Goal: Information Seeking & Learning: Find specific fact

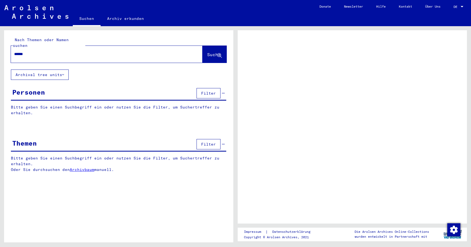
type input "******"
click at [62, 70] on button "Archival tree units" at bounding box center [40, 75] width 58 height 10
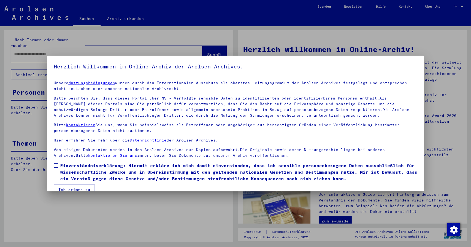
click at [77, 169] on span "Einverständniserklärung: Hiermit erkläre ich mich damit einverstanden, dass ich…" at bounding box center [238, 172] width 357 height 20
click at [76, 190] on button "Ich stimme zu" at bounding box center [74, 190] width 41 height 10
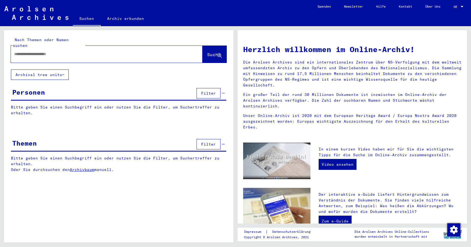
click at [63, 73] on icon at bounding box center [63, 75] width 2 height 4
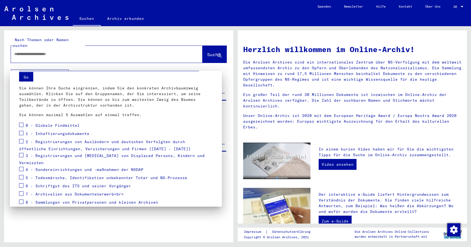
scroll to position [20, 0]
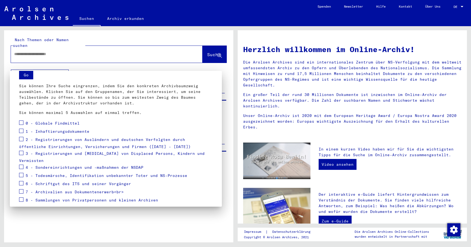
click at [40, 129] on span "1 - Inhaftierungsdokumente" at bounding box center [58, 131] width 64 height 5
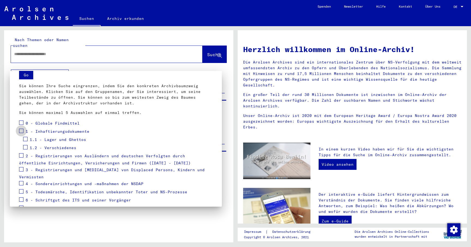
click at [23, 131] on span at bounding box center [21, 131] width 4 height 4
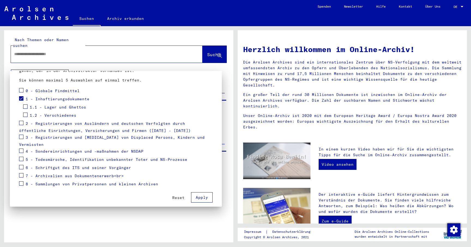
scroll to position [53, 0]
click at [203, 195] on span "Apply" at bounding box center [202, 197] width 12 height 5
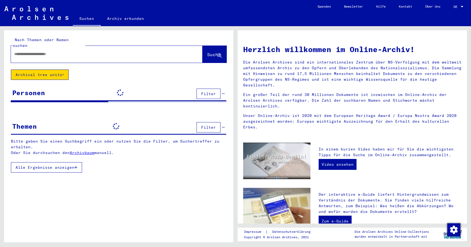
click at [111, 51] on input "text" at bounding box center [100, 54] width 172 height 6
type input "******"
click at [207, 52] on span "Suche" at bounding box center [214, 54] width 14 height 5
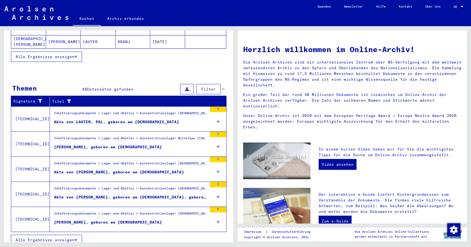
click at [79, 235] on button "Alle Ergebnisse anzeigen" at bounding box center [46, 240] width 71 height 10
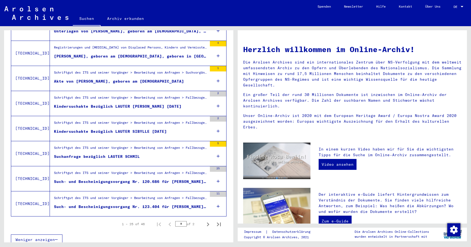
scroll to position [553, 0]
click at [207, 221] on icon "Next page" at bounding box center [208, 225] width 8 height 8
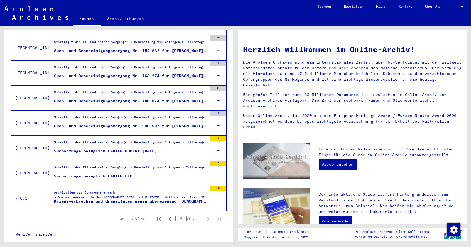
scroll to position [452, 0]
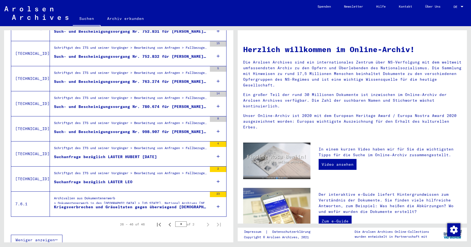
click at [73, 196] on div "Archivalien aus Dokumentenerwerb > Dokumentenerwerb in den [GEOGRAPHIC_DATA] > …" at bounding box center [130, 202] width 153 height 13
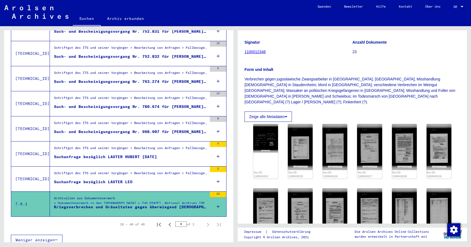
scroll to position [65, 0]
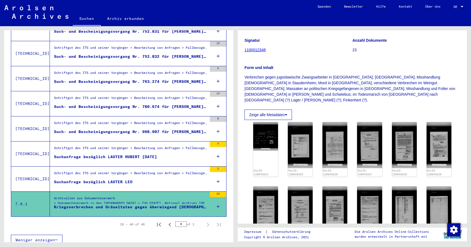
click at [146, 179] on figure "Suchanfrage bezüglich LAUTER LEO" at bounding box center [130, 183] width 153 height 8
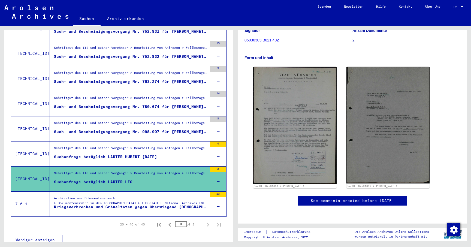
scroll to position [81, 0]
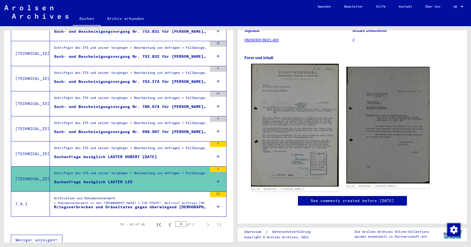
click at [302, 111] on img at bounding box center [294, 125] width 87 height 123
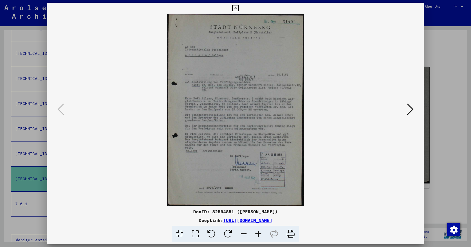
click at [431, 60] on div at bounding box center [235, 123] width 471 height 247
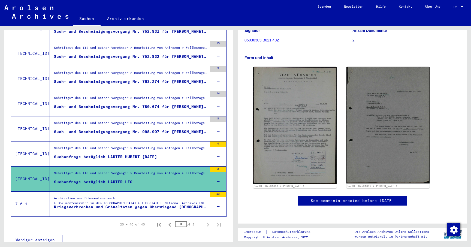
click at [111, 154] on div "Suchanfrage bezüglich LAUTER HUBERT [DATE]" at bounding box center [105, 157] width 103 height 6
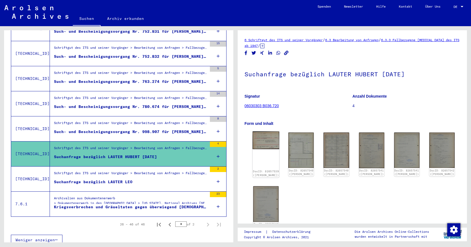
click at [265, 137] on img at bounding box center [266, 140] width 27 height 18
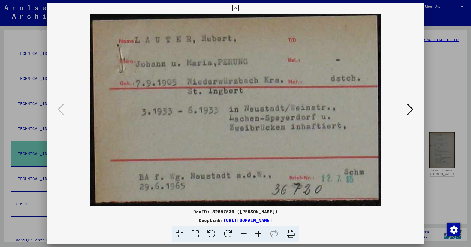
click at [436, 71] on div at bounding box center [235, 123] width 471 height 247
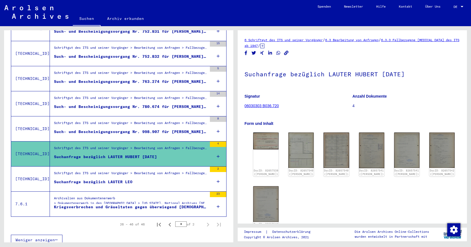
click at [139, 129] on div "Such- und Bescheinigungsvorgang Nr. 998.907 für [PERSON_NAME] geboren [DEMOGRAP…" at bounding box center [130, 132] width 153 height 6
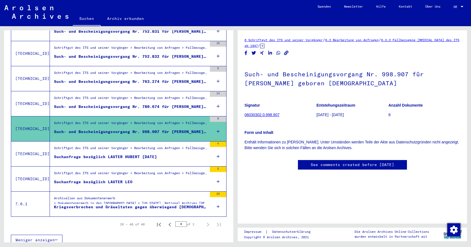
scroll to position [1, 0]
click at [140, 104] on div "Such- und Bescheinigungsvorgang Nr. 780.674 für [PERSON_NAME] geboren [DEMOGRAP…" at bounding box center [130, 107] width 153 height 6
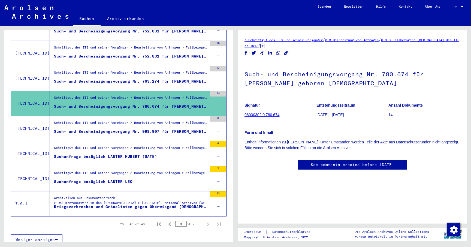
scroll to position [452, 0]
click at [170, 223] on icon "Previous page" at bounding box center [169, 225] width 2 height 4
type input "*"
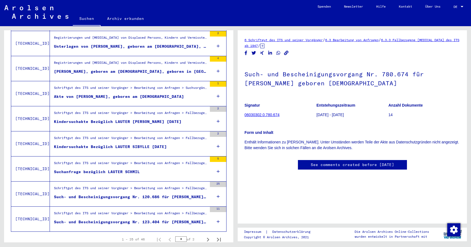
scroll to position [544, 0]
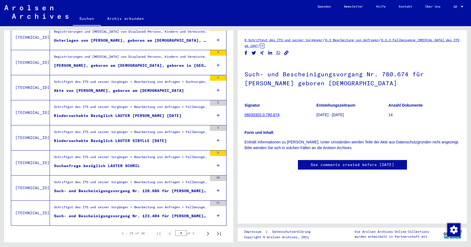
click at [125, 113] on div "Kindersuchakte Bezüglich LAUTER [PERSON_NAME] [DATE]" at bounding box center [118, 116] width 128 height 6
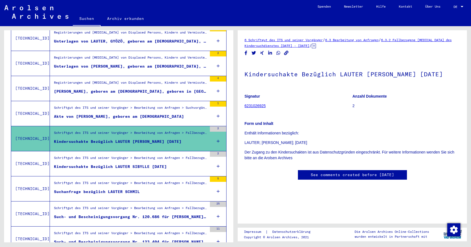
scroll to position [514, 0]
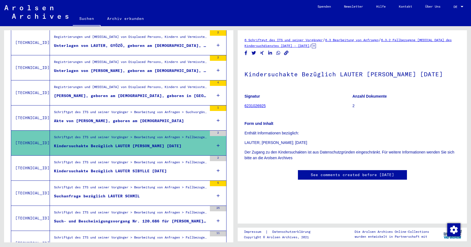
click at [104, 93] on div "[PERSON_NAME], geboren am [DEMOGRAPHIC_DATA], geboren in [GEOGRAPHIC_DATA]" at bounding box center [130, 96] width 153 height 6
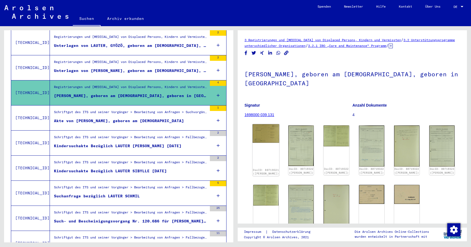
click at [271, 136] on img at bounding box center [266, 133] width 27 height 19
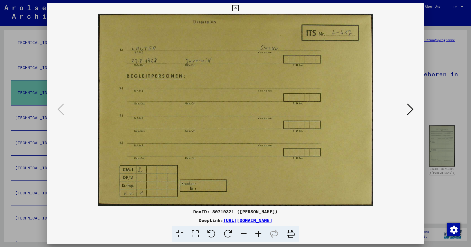
click at [443, 93] on div at bounding box center [235, 123] width 471 height 247
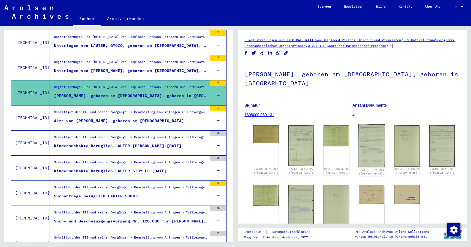
click at [363, 141] on img at bounding box center [371, 145] width 27 height 43
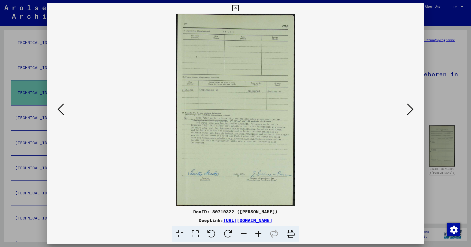
click at [460, 102] on div at bounding box center [235, 123] width 471 height 247
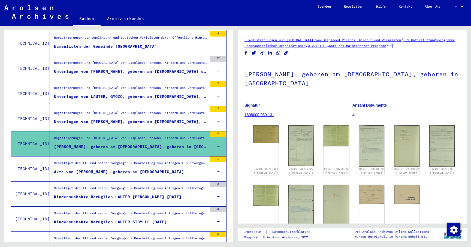
scroll to position [461, 0]
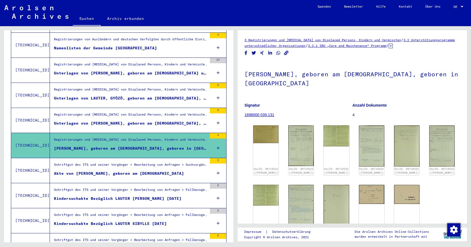
click at [113, 114] on figure "Registrierungen und [MEDICAL_DATA] von Displaced Persons, Kindern und Vermisste…" at bounding box center [130, 116] width 153 height 8
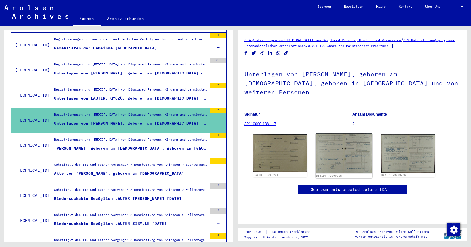
click at [331, 139] on img at bounding box center [344, 153] width 57 height 40
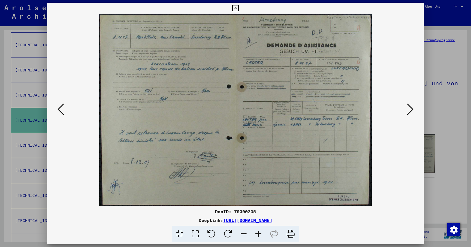
click at [439, 78] on div at bounding box center [235, 123] width 471 height 247
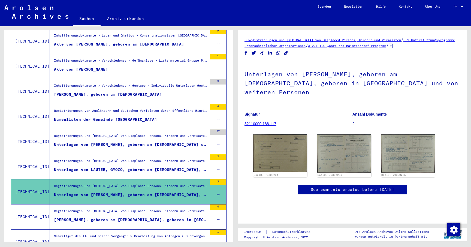
scroll to position [389, 0]
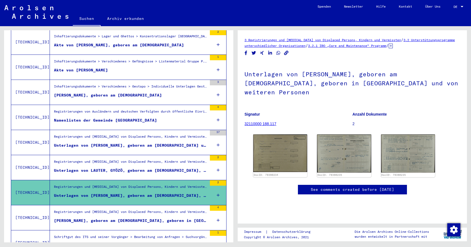
click at [112, 92] on div "[PERSON_NAME], geboren am [DEMOGRAPHIC_DATA]" at bounding box center [108, 95] width 108 height 6
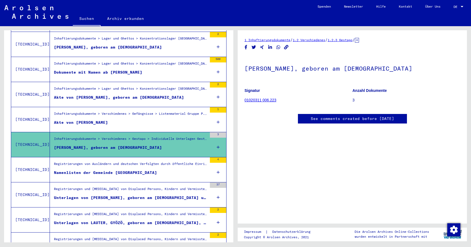
scroll to position [334, 0]
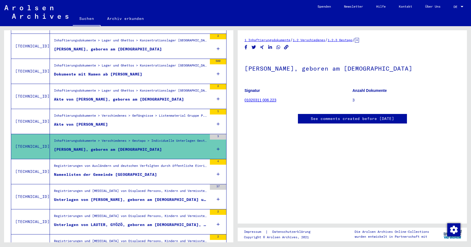
click at [95, 113] on div "Inhaftierungsdokumente > Verschiedenes > Gefängnisse > Listenmaterial Gruppe P.…" at bounding box center [130, 117] width 153 height 8
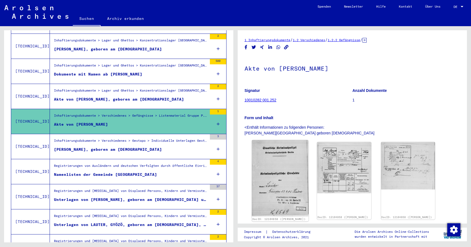
click at [277, 179] on img at bounding box center [280, 178] width 57 height 76
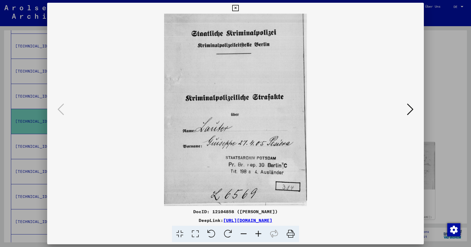
click at [412, 111] on icon at bounding box center [410, 109] width 7 height 13
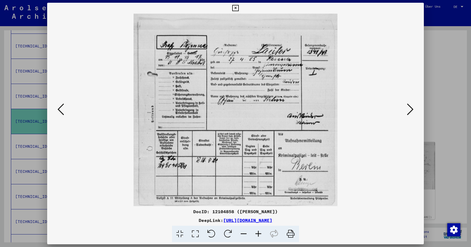
click at [413, 106] on icon at bounding box center [410, 109] width 7 height 13
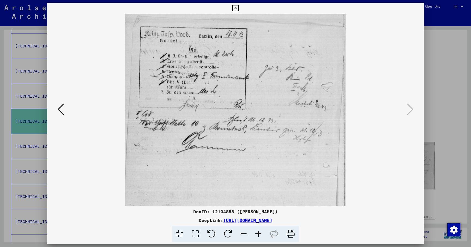
click at [444, 90] on div at bounding box center [235, 123] width 471 height 247
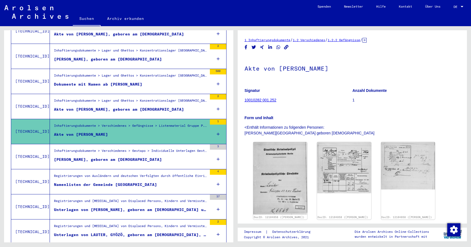
scroll to position [323, 0]
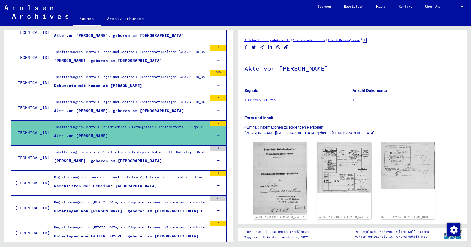
click at [123, 108] on div "Akte von [PERSON_NAME], geboren am [DEMOGRAPHIC_DATA]" at bounding box center [119, 111] width 130 height 6
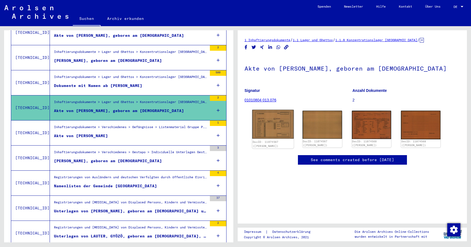
click at [275, 126] on img at bounding box center [272, 124] width 41 height 29
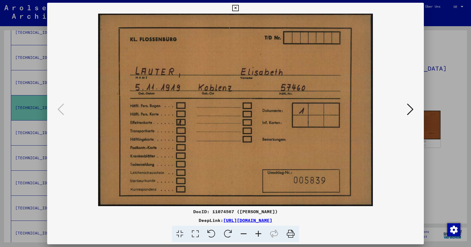
click at [413, 110] on icon at bounding box center [410, 109] width 7 height 13
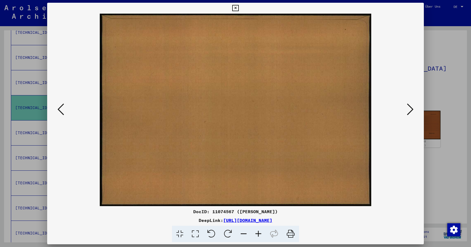
click at [413, 110] on icon at bounding box center [410, 109] width 7 height 13
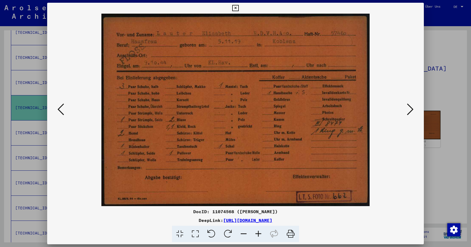
click at [411, 111] on icon at bounding box center [410, 109] width 7 height 13
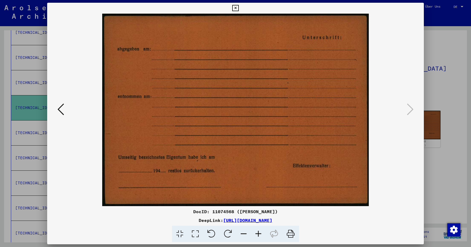
click at [440, 65] on div at bounding box center [235, 123] width 471 height 247
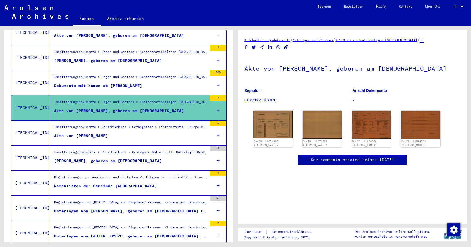
click at [100, 83] on div "Dokumente mit Namen ab [PERSON_NAME]" at bounding box center [98, 86] width 88 height 6
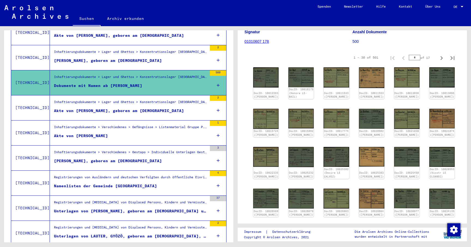
scroll to position [60, 0]
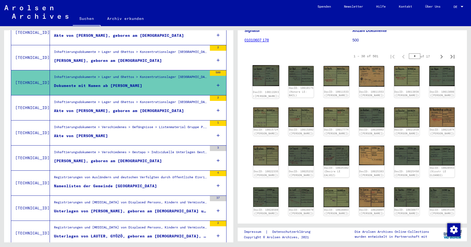
click at [262, 80] on img at bounding box center [266, 75] width 27 height 21
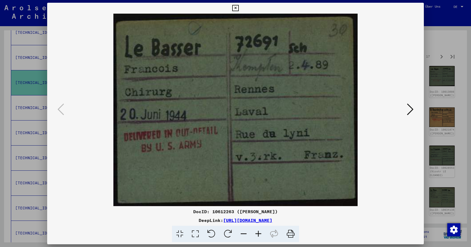
click at [411, 108] on icon at bounding box center [410, 109] width 7 height 13
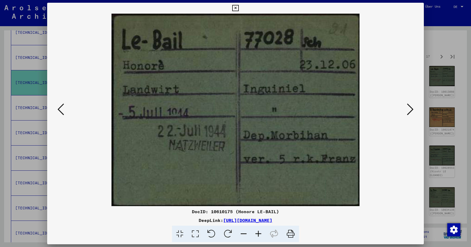
click at [411, 108] on icon at bounding box center [410, 109] width 7 height 13
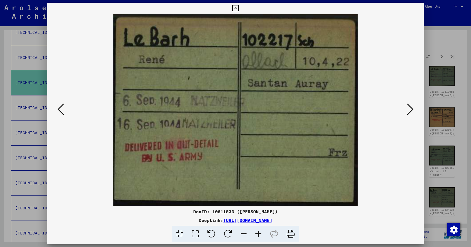
click at [411, 108] on icon at bounding box center [410, 109] width 7 height 13
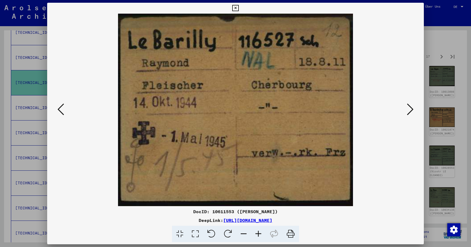
click at [411, 108] on icon at bounding box center [410, 109] width 7 height 13
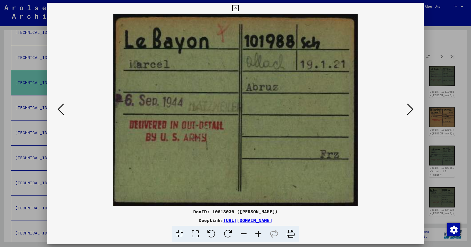
click at [411, 108] on icon at bounding box center [410, 109] width 7 height 13
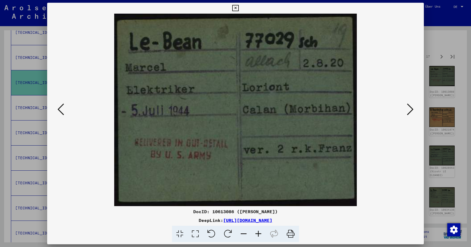
click at [411, 108] on icon at bounding box center [410, 109] width 7 height 13
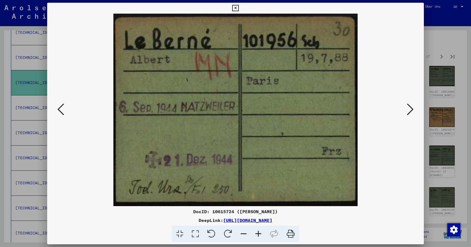
click at [416, 108] on div at bounding box center [235, 110] width 377 height 192
click at [414, 108] on button at bounding box center [410, 110] width 10 height 16
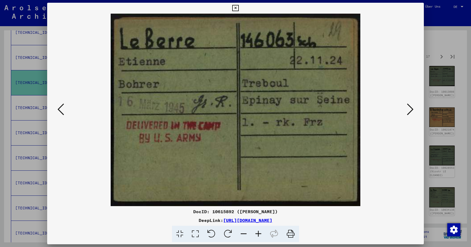
click at [414, 108] on button at bounding box center [410, 110] width 10 height 16
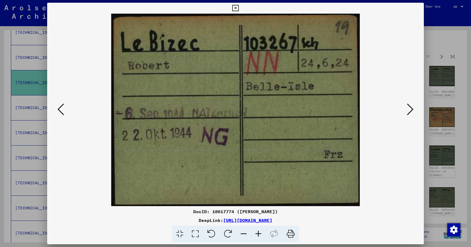
click at [445, 43] on div at bounding box center [235, 123] width 471 height 247
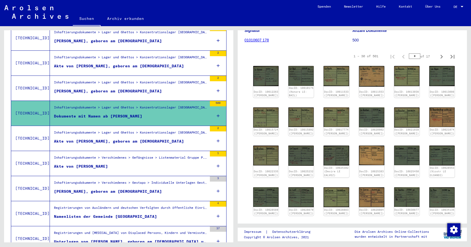
scroll to position [288, 0]
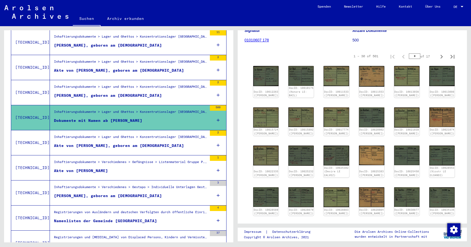
click at [131, 86] on div "Inhaftierungsdokumente > Lager und Ghettos > Konzentrationslager [GEOGRAPHIC_DA…" at bounding box center [130, 88] width 153 height 8
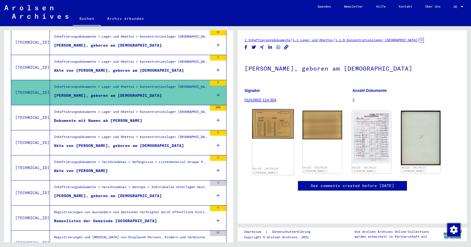
click at [270, 129] on img at bounding box center [272, 123] width 41 height 29
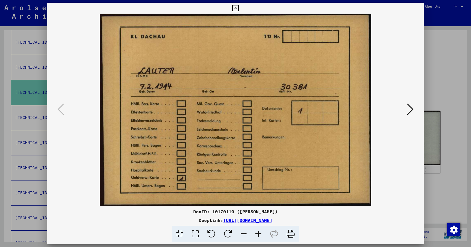
click at [409, 111] on icon at bounding box center [410, 109] width 7 height 13
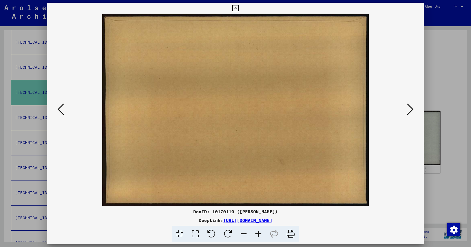
click at [409, 111] on icon at bounding box center [410, 109] width 7 height 13
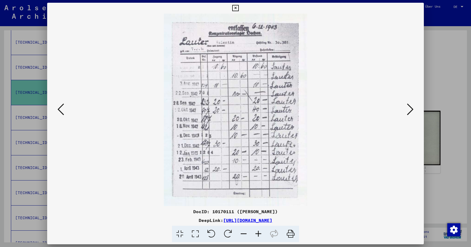
click at [409, 111] on icon at bounding box center [410, 109] width 7 height 13
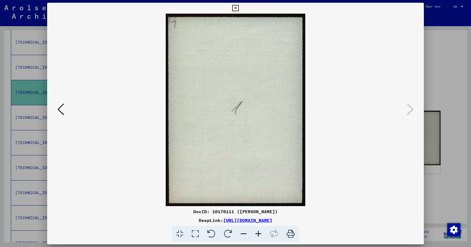
click at [238, 8] on icon at bounding box center [235, 8] width 6 height 7
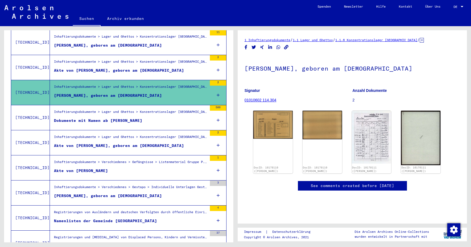
click at [111, 70] on figure "Akte von [PERSON_NAME], geboren am [DEMOGRAPHIC_DATA]" at bounding box center [130, 72] width 153 height 8
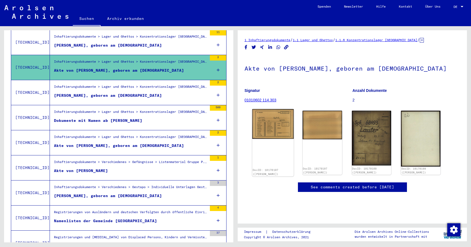
click at [267, 127] on img at bounding box center [272, 124] width 41 height 30
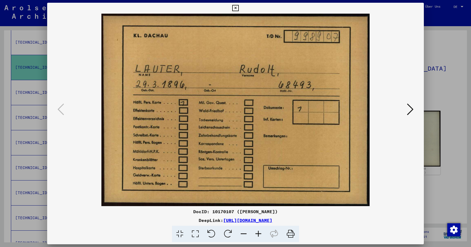
click at [412, 109] on icon at bounding box center [410, 109] width 7 height 13
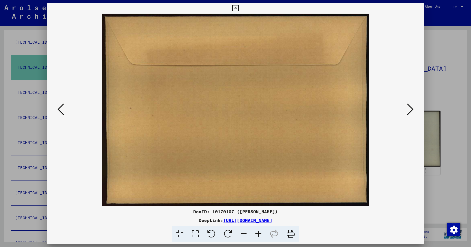
click at [412, 110] on icon at bounding box center [410, 109] width 7 height 13
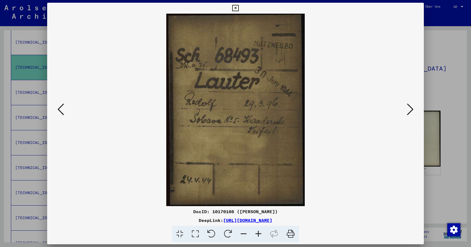
click at [412, 110] on icon at bounding box center [410, 109] width 7 height 13
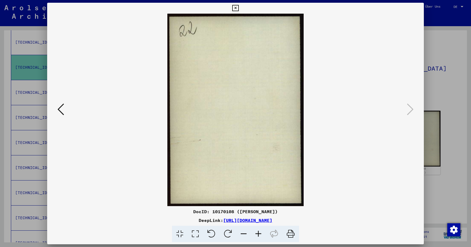
click at [238, 8] on icon at bounding box center [235, 8] width 6 height 7
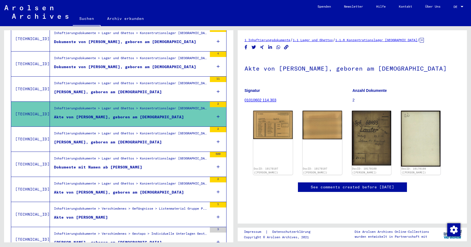
scroll to position [240, 0]
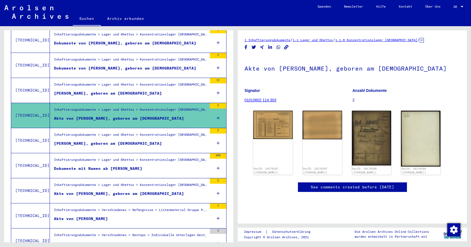
click at [126, 90] on div "[PERSON_NAME], geboren am [DEMOGRAPHIC_DATA]" at bounding box center [108, 93] width 108 height 6
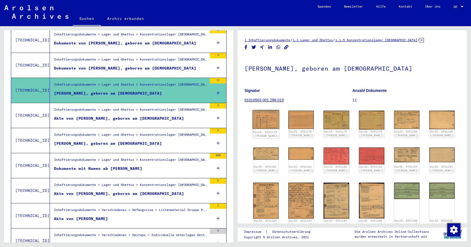
click at [265, 118] on img at bounding box center [266, 119] width 27 height 19
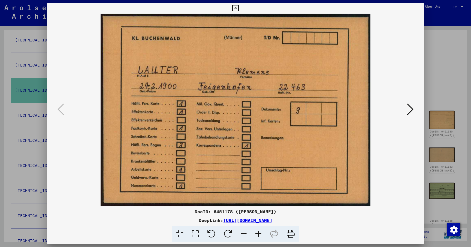
click at [412, 113] on icon at bounding box center [410, 109] width 7 height 13
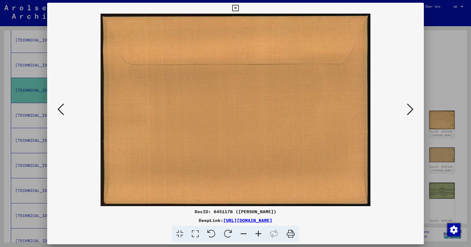
click at [412, 113] on icon at bounding box center [410, 109] width 7 height 13
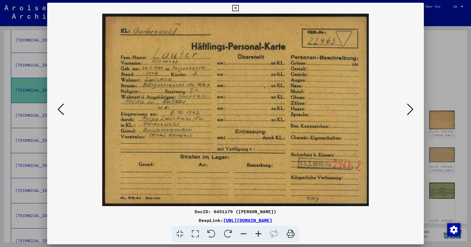
click at [412, 114] on icon at bounding box center [410, 109] width 7 height 13
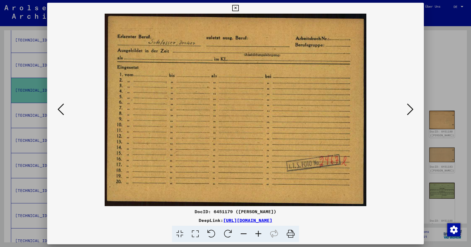
click at [411, 114] on icon at bounding box center [410, 109] width 7 height 13
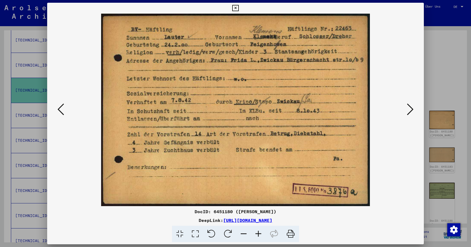
click at [411, 114] on icon at bounding box center [410, 109] width 7 height 13
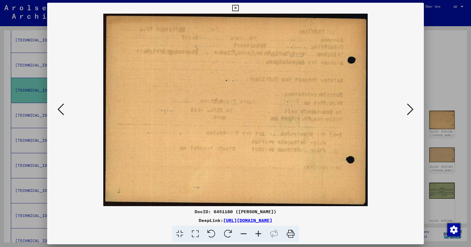
click at [411, 114] on icon at bounding box center [410, 109] width 7 height 13
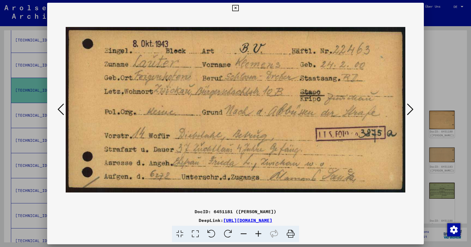
click at [411, 114] on icon at bounding box center [410, 109] width 7 height 13
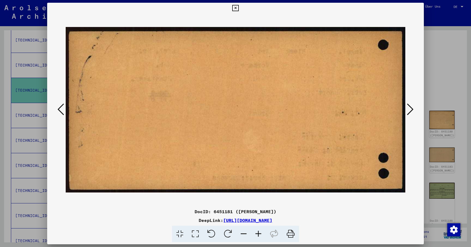
click at [411, 114] on icon at bounding box center [410, 109] width 7 height 13
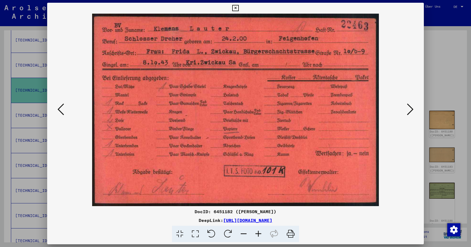
click at [411, 114] on icon at bounding box center [410, 109] width 7 height 13
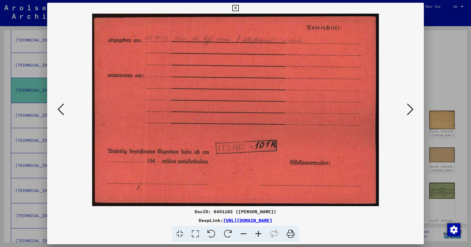
click at [411, 114] on icon at bounding box center [410, 109] width 7 height 13
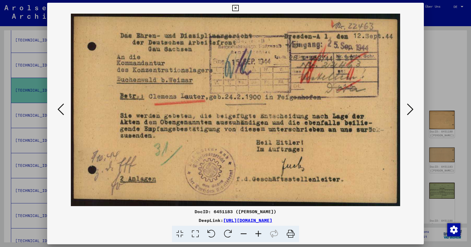
click at [411, 114] on icon at bounding box center [410, 109] width 7 height 13
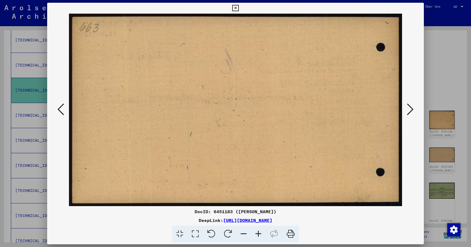
click at [411, 114] on icon at bounding box center [410, 109] width 7 height 13
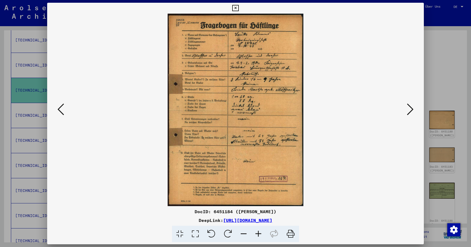
click at [411, 114] on icon at bounding box center [410, 109] width 7 height 13
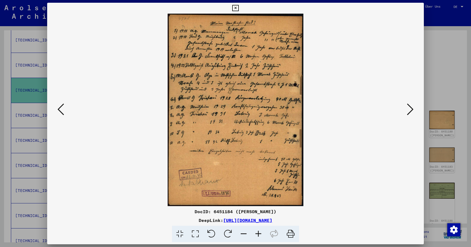
click at [411, 114] on icon at bounding box center [410, 109] width 7 height 13
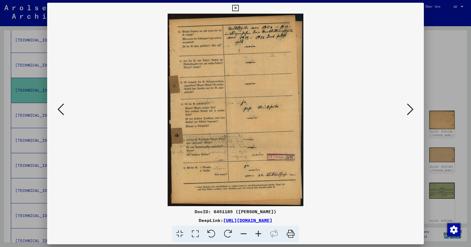
click at [454, 84] on div at bounding box center [235, 123] width 471 height 247
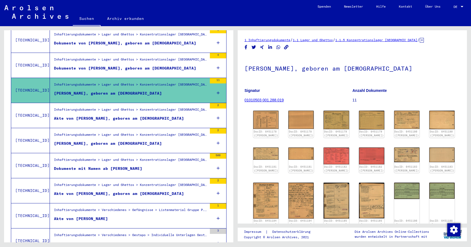
click at [140, 65] on div "Dokumente von [PERSON_NAME], geboren am [DEMOGRAPHIC_DATA]" at bounding box center [125, 68] width 142 height 6
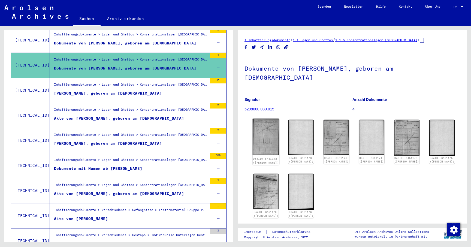
click at [269, 121] on img at bounding box center [266, 137] width 27 height 37
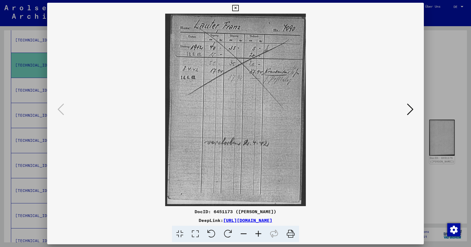
click at [409, 109] on icon at bounding box center [410, 109] width 7 height 13
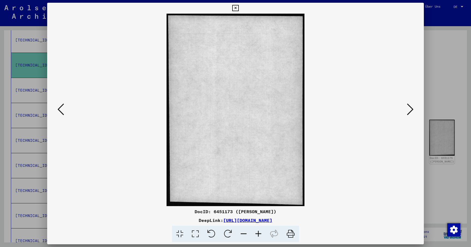
click at [409, 109] on icon at bounding box center [410, 109] width 7 height 13
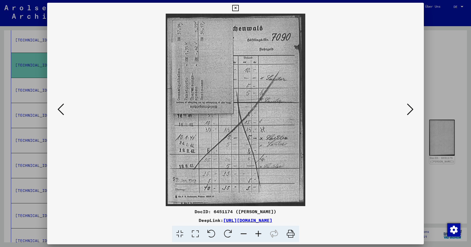
click at [409, 109] on icon at bounding box center [410, 109] width 7 height 13
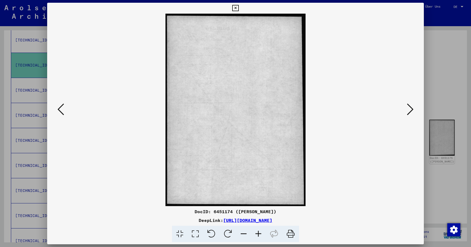
click at [409, 109] on icon at bounding box center [410, 109] width 7 height 13
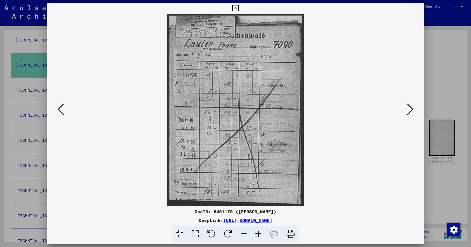
click at [238, 9] on icon at bounding box center [235, 8] width 6 height 7
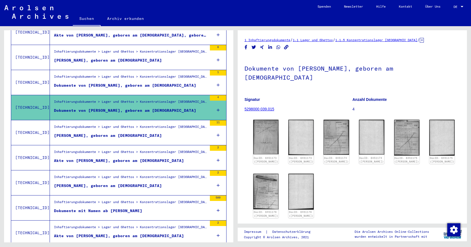
scroll to position [195, 0]
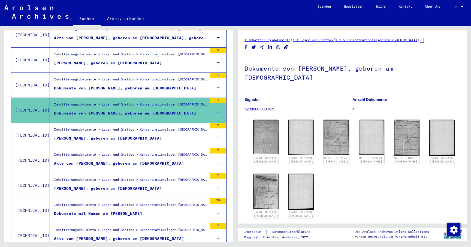
click at [132, 85] on div "Dokumente von [PERSON_NAME], geboren am [DEMOGRAPHIC_DATA]" at bounding box center [125, 88] width 142 height 6
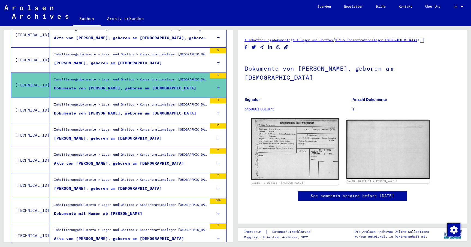
click at [280, 139] on img at bounding box center [294, 149] width 87 height 62
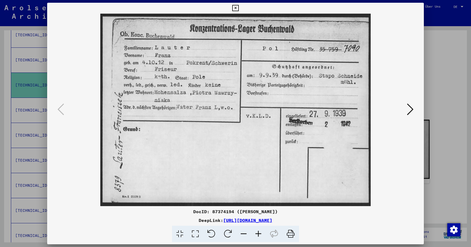
click at [413, 109] on icon at bounding box center [410, 109] width 7 height 13
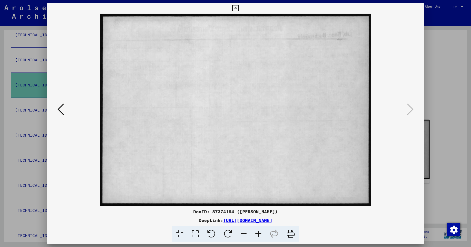
click at [238, 9] on icon at bounding box center [235, 8] width 6 height 7
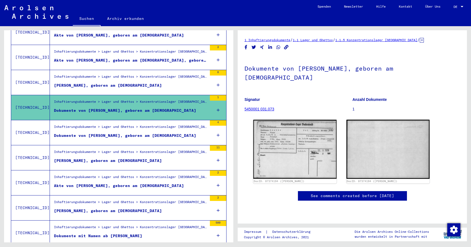
scroll to position [162, 0]
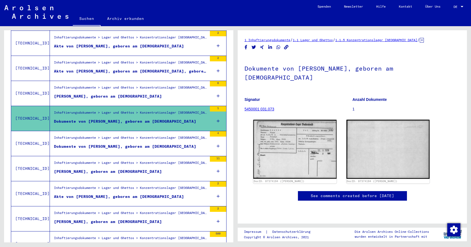
click at [100, 95] on figure "[PERSON_NAME], geboren am [DEMOGRAPHIC_DATA]" at bounding box center [130, 97] width 153 height 8
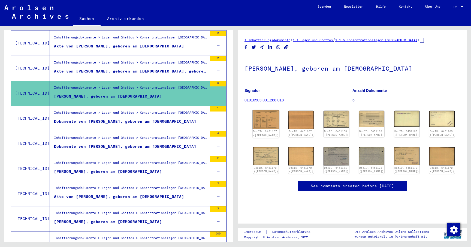
click at [266, 122] on img at bounding box center [266, 119] width 27 height 19
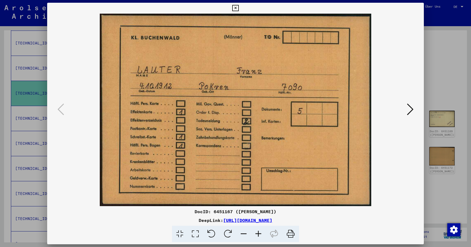
click at [405, 113] on img at bounding box center [236, 110] width 340 height 192
click at [411, 110] on icon at bounding box center [410, 109] width 7 height 13
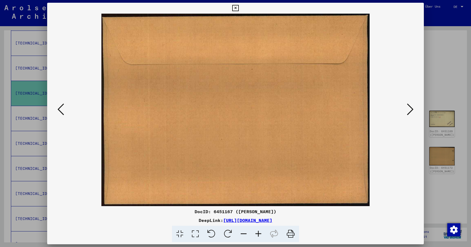
click at [411, 110] on icon at bounding box center [410, 109] width 7 height 13
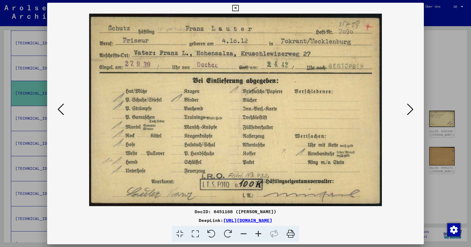
click at [411, 110] on icon at bounding box center [410, 109] width 7 height 13
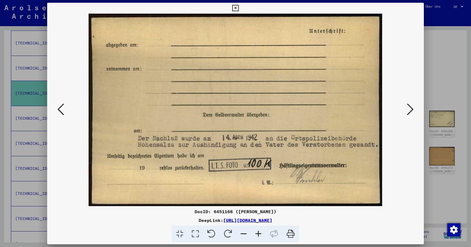
click at [411, 110] on icon at bounding box center [410, 109] width 7 height 13
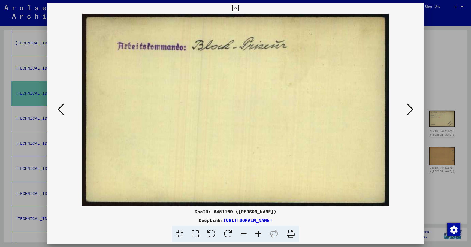
click at [411, 110] on icon at bounding box center [410, 109] width 7 height 13
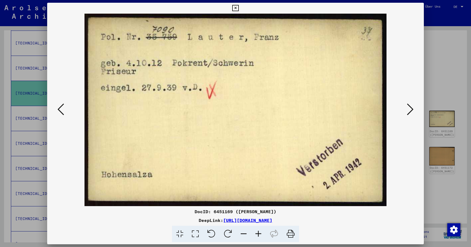
click at [411, 111] on icon at bounding box center [410, 109] width 7 height 13
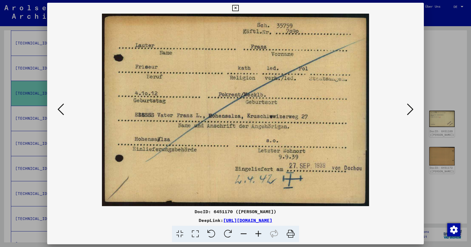
click at [411, 111] on icon at bounding box center [410, 109] width 7 height 13
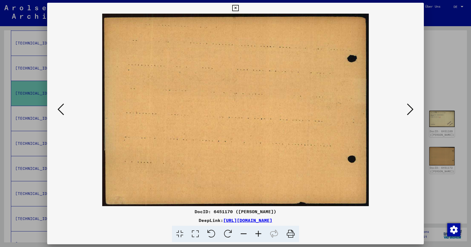
click at [427, 79] on div at bounding box center [235, 123] width 471 height 247
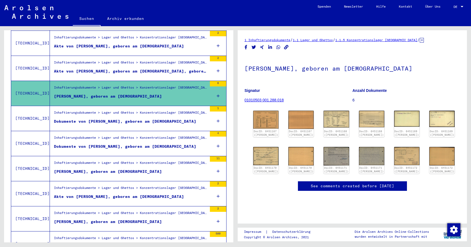
click at [128, 68] on div "Akte von [PERSON_NAME], geboren am [DEMOGRAPHIC_DATA], geboren in [GEOGRAPHIC_D…" at bounding box center [130, 71] width 153 height 6
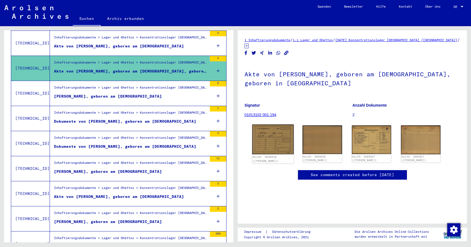
click at [276, 137] on img at bounding box center [272, 140] width 41 height 30
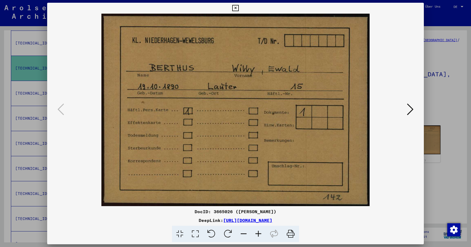
click at [240, 12] on button at bounding box center [236, 8] width 10 height 11
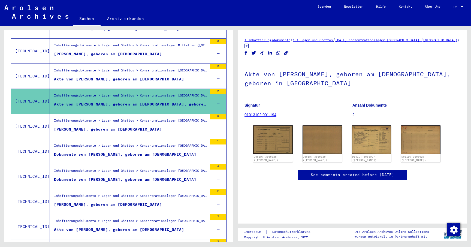
scroll to position [124, 0]
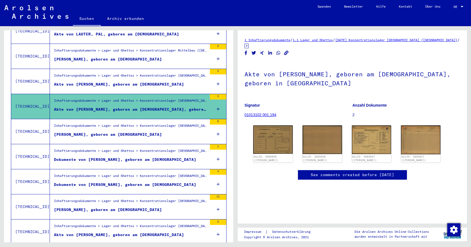
click at [113, 73] on div "Inhaftierungsdokumente > Lager und Ghettos > Konzentrationslager [GEOGRAPHIC_DA…" at bounding box center [130, 77] width 153 height 8
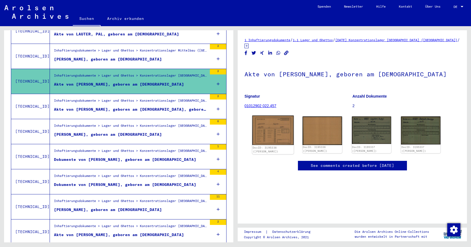
click at [272, 123] on img at bounding box center [272, 130] width 41 height 29
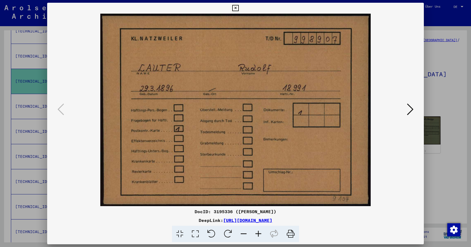
click at [413, 111] on icon at bounding box center [410, 109] width 7 height 13
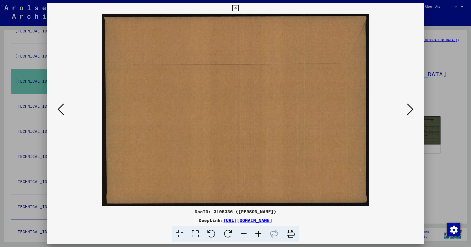
click at [413, 111] on icon at bounding box center [410, 109] width 7 height 13
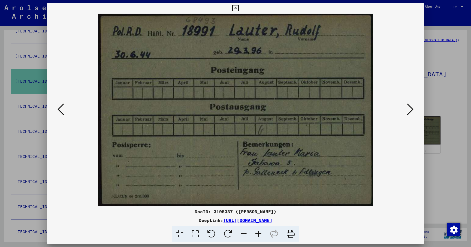
click at [413, 111] on icon at bounding box center [410, 109] width 7 height 13
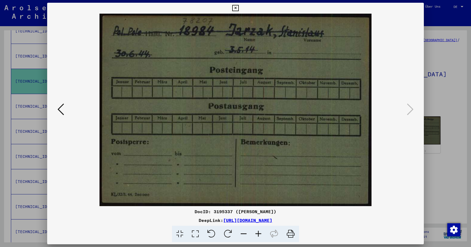
click at [440, 65] on div at bounding box center [235, 123] width 471 height 247
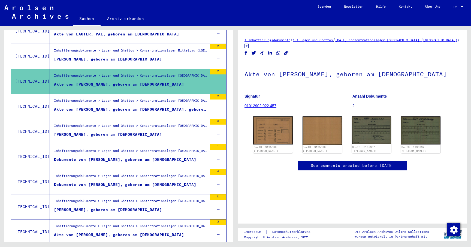
click at [131, 56] on div "[PERSON_NAME], geboren am [DEMOGRAPHIC_DATA]" at bounding box center [108, 59] width 108 height 6
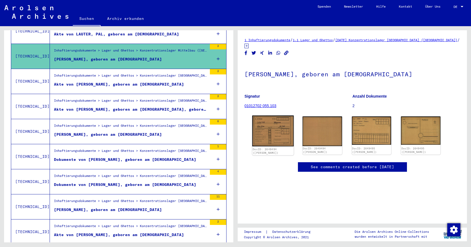
click at [276, 121] on img at bounding box center [272, 131] width 41 height 31
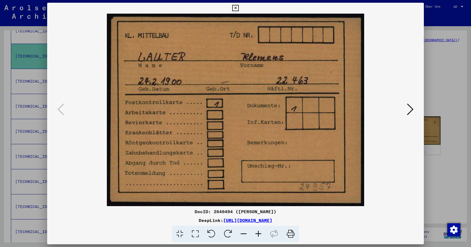
click at [409, 109] on icon at bounding box center [410, 109] width 7 height 13
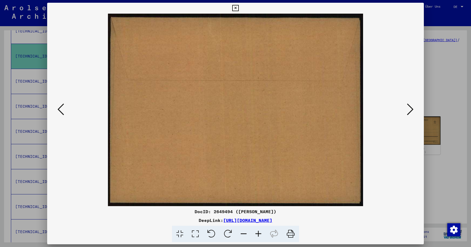
click at [409, 109] on icon at bounding box center [410, 109] width 7 height 13
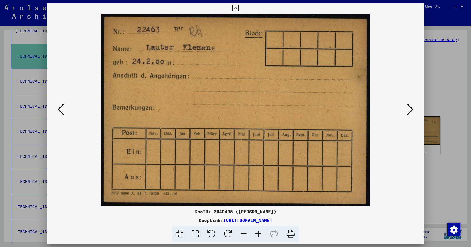
click at [409, 109] on icon at bounding box center [410, 109] width 7 height 13
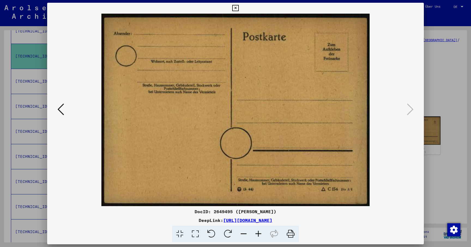
click at [238, 7] on icon at bounding box center [235, 8] width 6 height 7
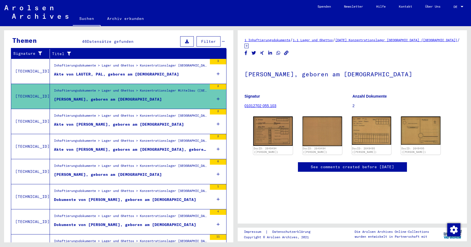
scroll to position [80, 0]
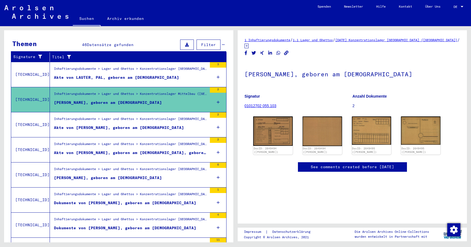
click at [86, 78] on mat-cell at bounding box center [98, 83] width 35 height 13
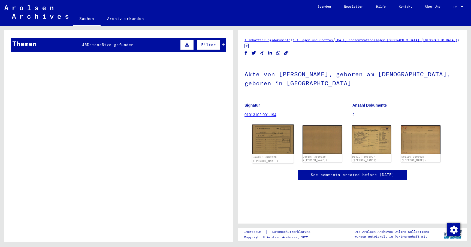
click at [270, 139] on img at bounding box center [272, 140] width 41 height 30
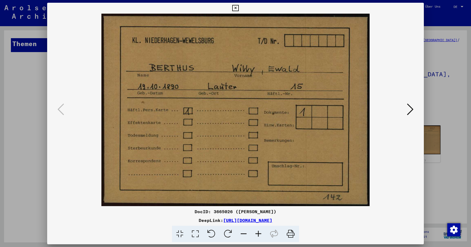
click at [238, 9] on icon at bounding box center [235, 8] width 6 height 7
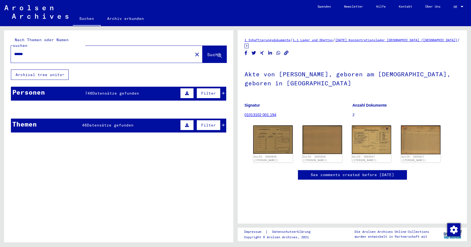
click at [35, 13] on img at bounding box center [36, 12] width 64 height 14
